Goal: Task Accomplishment & Management: Manage account settings

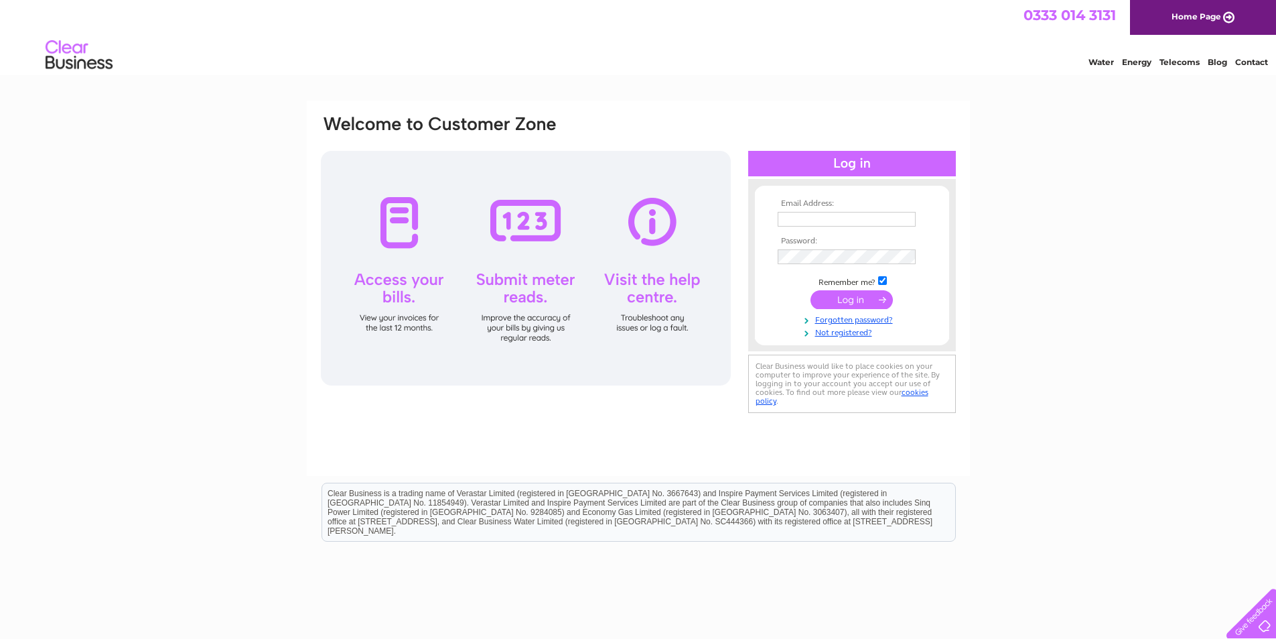
type input "[EMAIL_ADDRESS][DOMAIN_NAME]"
click at [849, 298] on input "submit" at bounding box center [852, 299] width 82 height 19
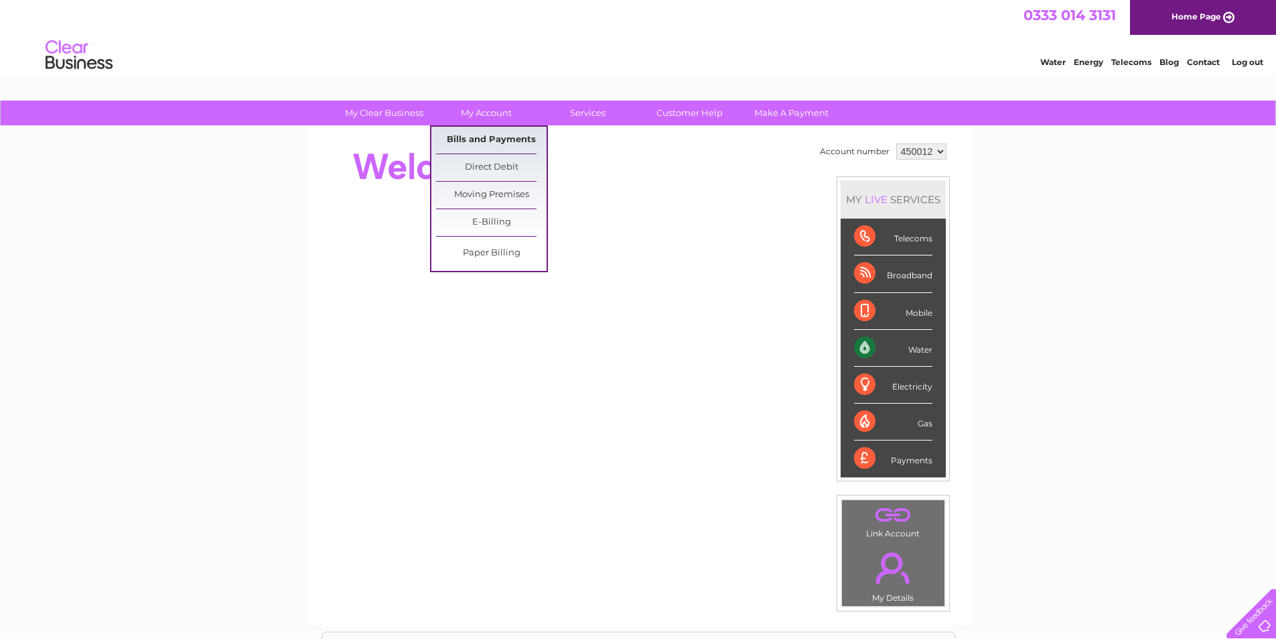
click at [486, 139] on link "Bills and Payments" at bounding box center [491, 140] width 111 height 27
